Goal: Find specific page/section

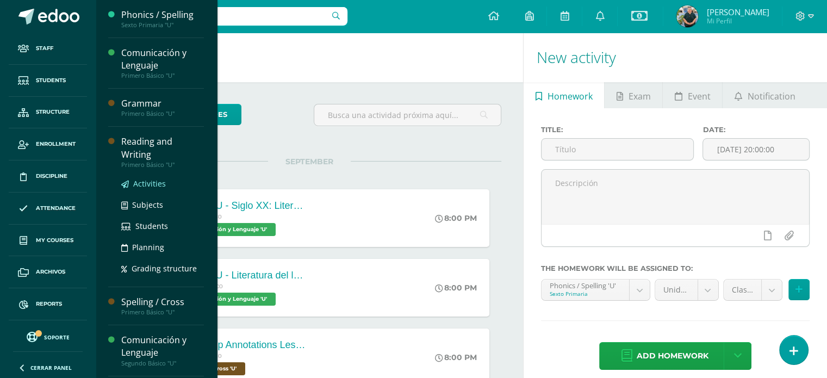
click at [151, 184] on span "Activities" at bounding box center [149, 183] width 33 height 10
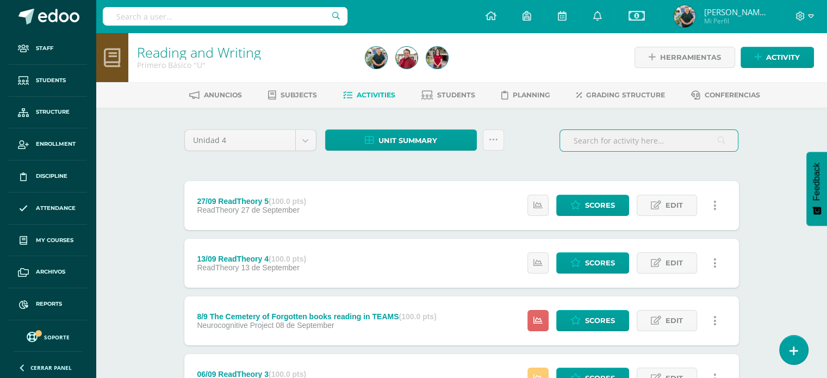
click at [611, 135] on input "text" at bounding box center [649, 140] width 178 height 21
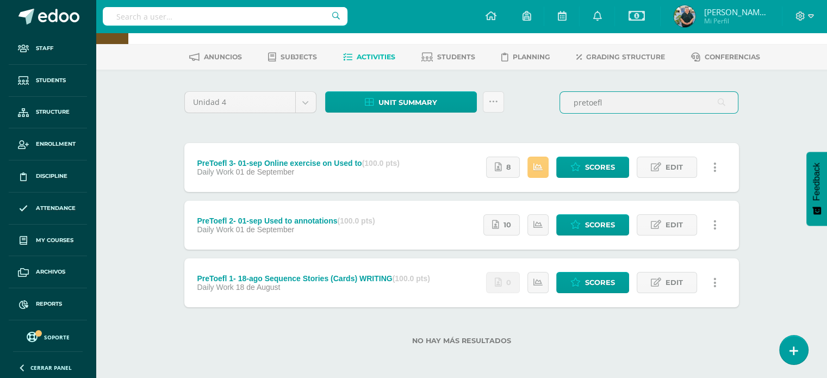
scroll to position [39, 0]
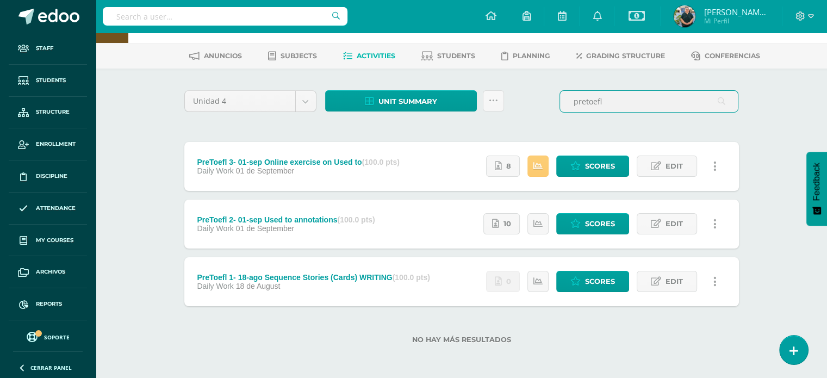
type input "pretoefl"
